Goal: Information Seeking & Learning: Understand process/instructions

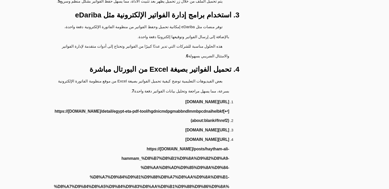
scroll to position [230, 0]
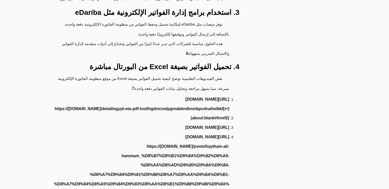
click at [173, 104] on link "https://[DOMAIN_NAME]/detail/egypt-eta-pdf-tool/hgdnicmdpgmabbndlmmbpcdnaihelbk…" at bounding box center [140, 113] width 178 height 19
click at [185, 123] on link "[URL][DOMAIN_NAME]" at bounding box center [207, 127] width 44 height 9
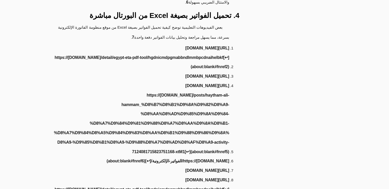
scroll to position [307, 0]
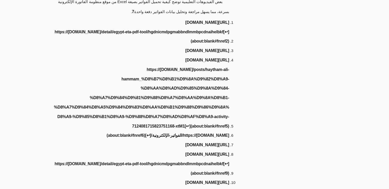
click at [193, 110] on link "https://[DOMAIN_NAME]/posts/haytham-ali-hammam_%D8%B7%D8%B1%D9%8A%D9%82%D8%A9-%…" at bounding box center [140, 98] width 178 height 66
click at [187, 150] on link "[URL][DOMAIN_NAME]" at bounding box center [207, 154] width 44 height 9
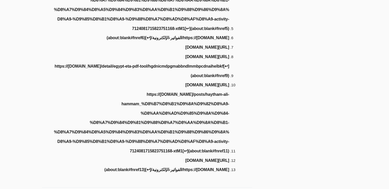
scroll to position [409, 0]
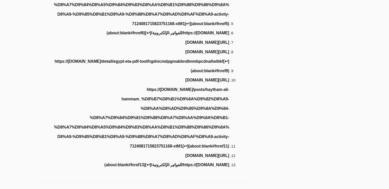
click at [186, 132] on link "https://[DOMAIN_NAME]/posts/haytham-ali-hammam_%D8%B7%D8%B1%D9%8A%D9%82%D8%A9-%…" at bounding box center [140, 118] width 178 height 66
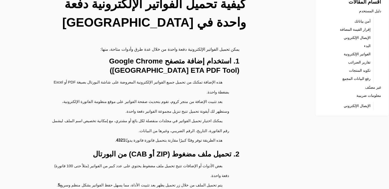
scroll to position [0, 0]
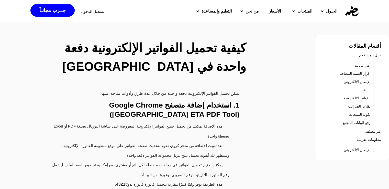
click at [117, 104] on h3 "1. استخدام إضافة متصفح Google Chrome ([GEOGRAPHIC_DATA] ETA PDF Tool)" at bounding box center [140, 109] width 197 height 18
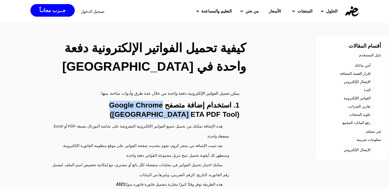
drag, startPoint x: 57, startPoint y: 103, endPoint x: 162, endPoint y: 108, distance: 105.7
copy h3 "Google Chrome ([GEOGRAPHIC_DATA] ETA PDF Tool"
